Goal: Find specific page/section: Find specific page/section

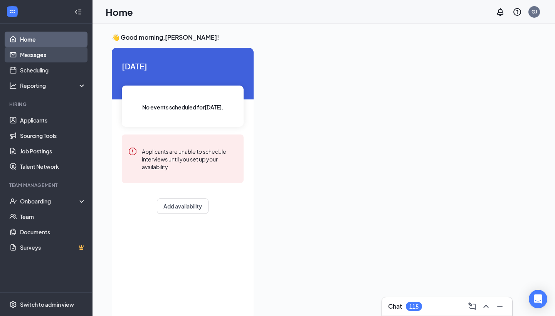
click at [25, 56] on link "Messages" at bounding box center [53, 54] width 66 height 15
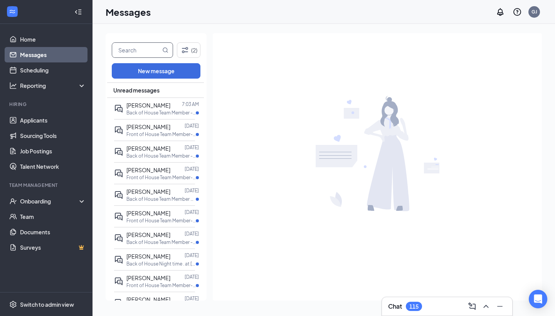
click at [155, 53] on input "text" at bounding box center [136, 50] width 49 height 15
type input "[PERSON_NAME]"
drag, startPoint x: 155, startPoint y: 53, endPoint x: 167, endPoint y: 47, distance: 13.4
click at [167, 47] on span at bounding box center [165, 50] width 6 height 15
click at [165, 50] on icon "MagnifyingGlass" at bounding box center [165, 50] width 6 height 6
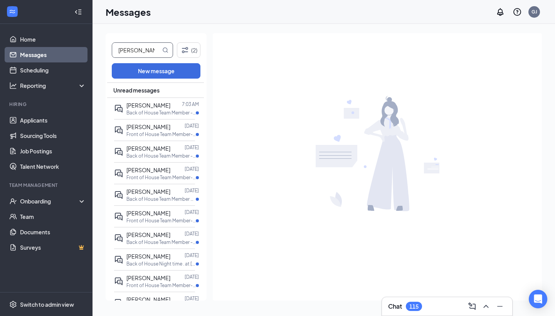
click at [165, 50] on icon "MagnifyingGlass" at bounding box center [165, 50] width 6 height 6
drag, startPoint x: 165, startPoint y: 50, endPoint x: 46, endPoint y: 119, distance: 138.0
click at [46, 119] on link "Applicants" at bounding box center [53, 120] width 66 height 15
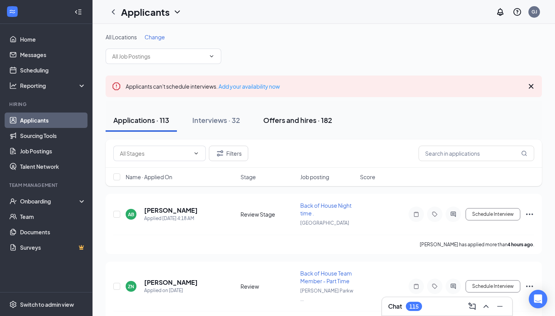
click at [296, 122] on div "Offers and hires · 182" at bounding box center [297, 120] width 69 height 10
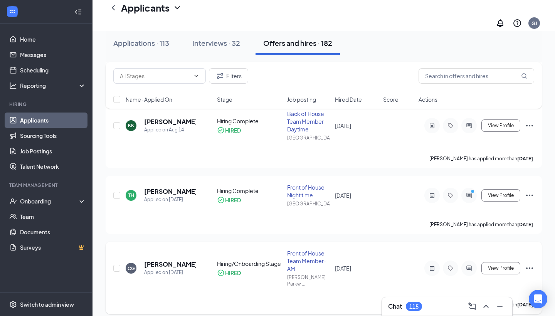
scroll to position [175, 0]
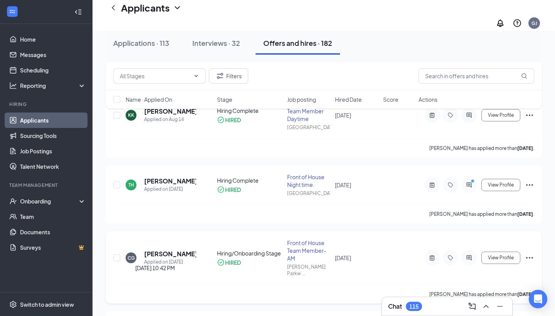
click at [169, 258] on div "Applied on [DATE]" at bounding box center [170, 262] width 52 height 8
click at [171, 250] on h5 "[PERSON_NAME]" at bounding box center [170, 254] width 52 height 8
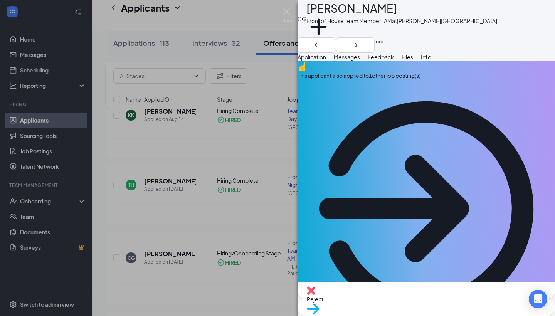
click at [360, 60] on span "Messages" at bounding box center [347, 57] width 26 height 7
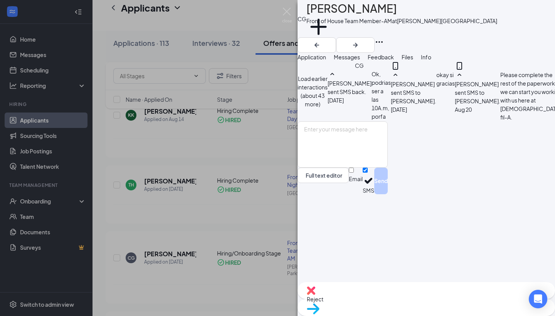
click at [328, 88] on button "Load earlier interactions (about 43 more)" at bounding box center [313, 91] width 30 height 34
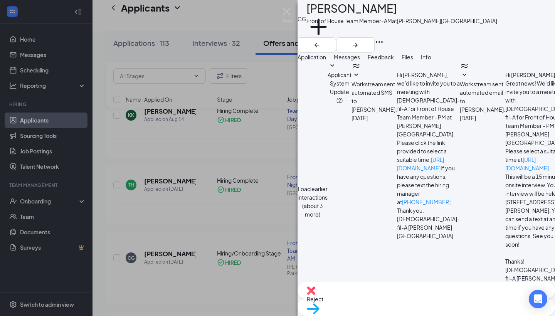
scroll to position [409, 0]
